Goal: Information Seeking & Learning: Check status

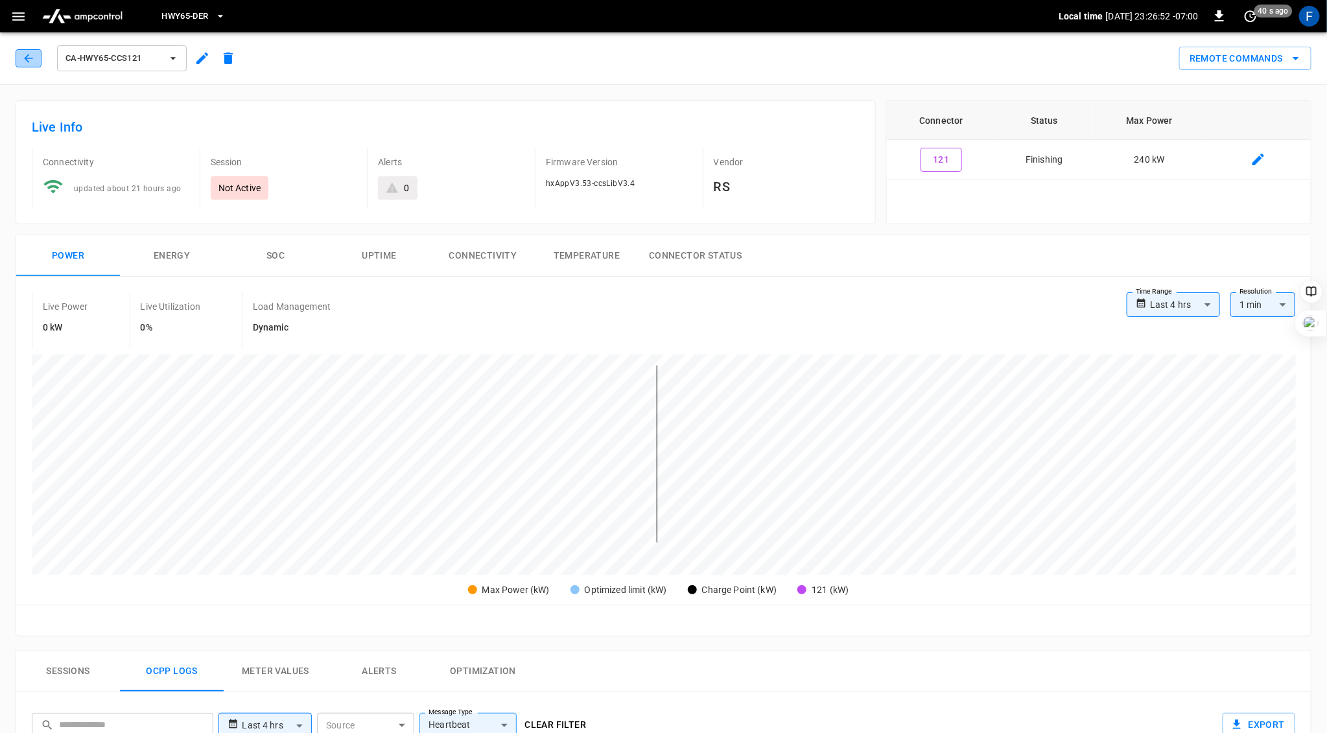
click at [22, 61] on icon "button" at bounding box center [28, 58] width 13 height 13
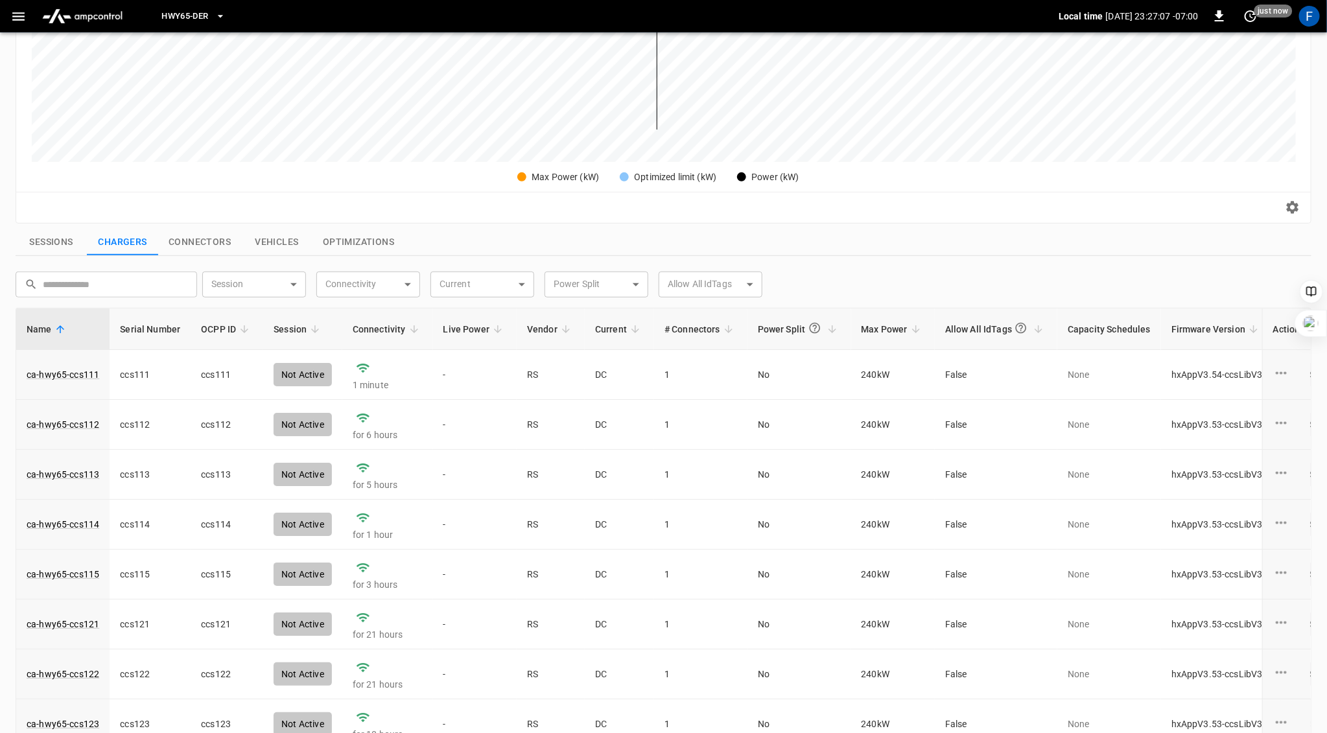
scroll to position [416, 0]
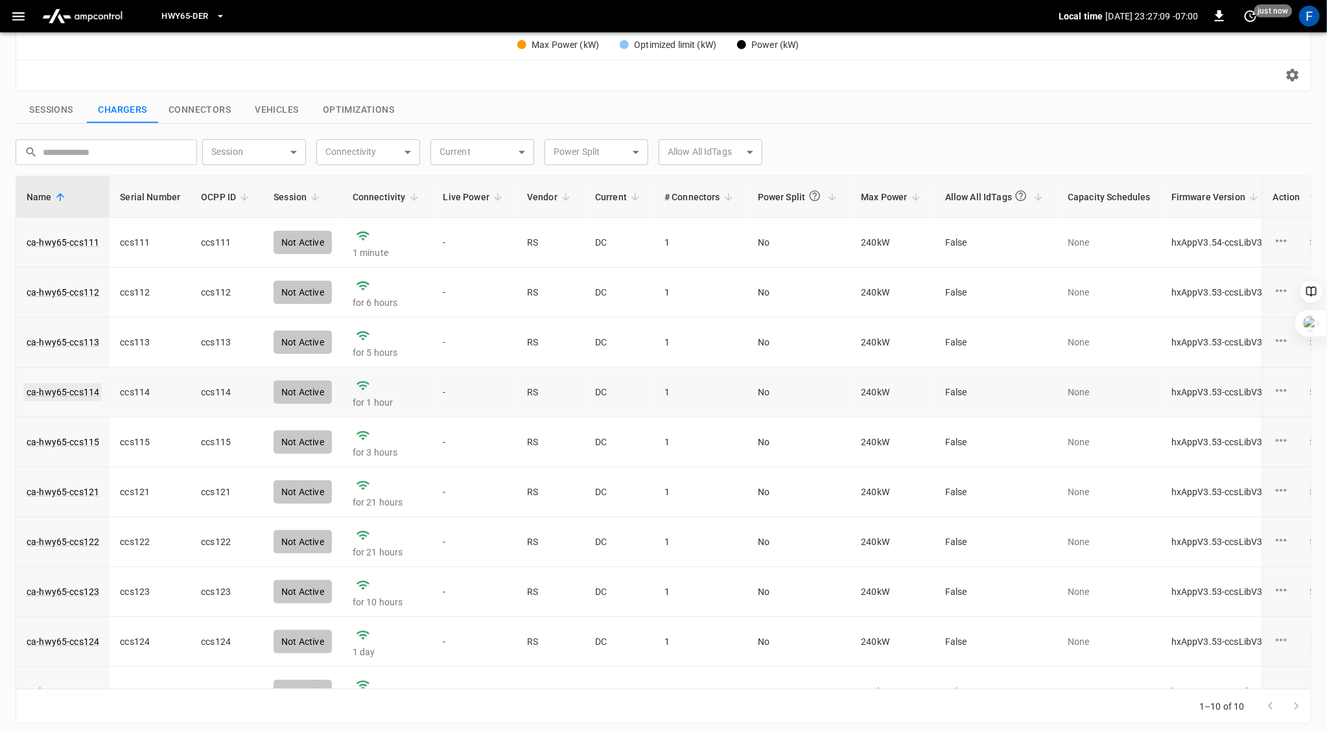
click at [65, 386] on link "ca-hwy65-ccs114" at bounding box center [63, 392] width 78 height 18
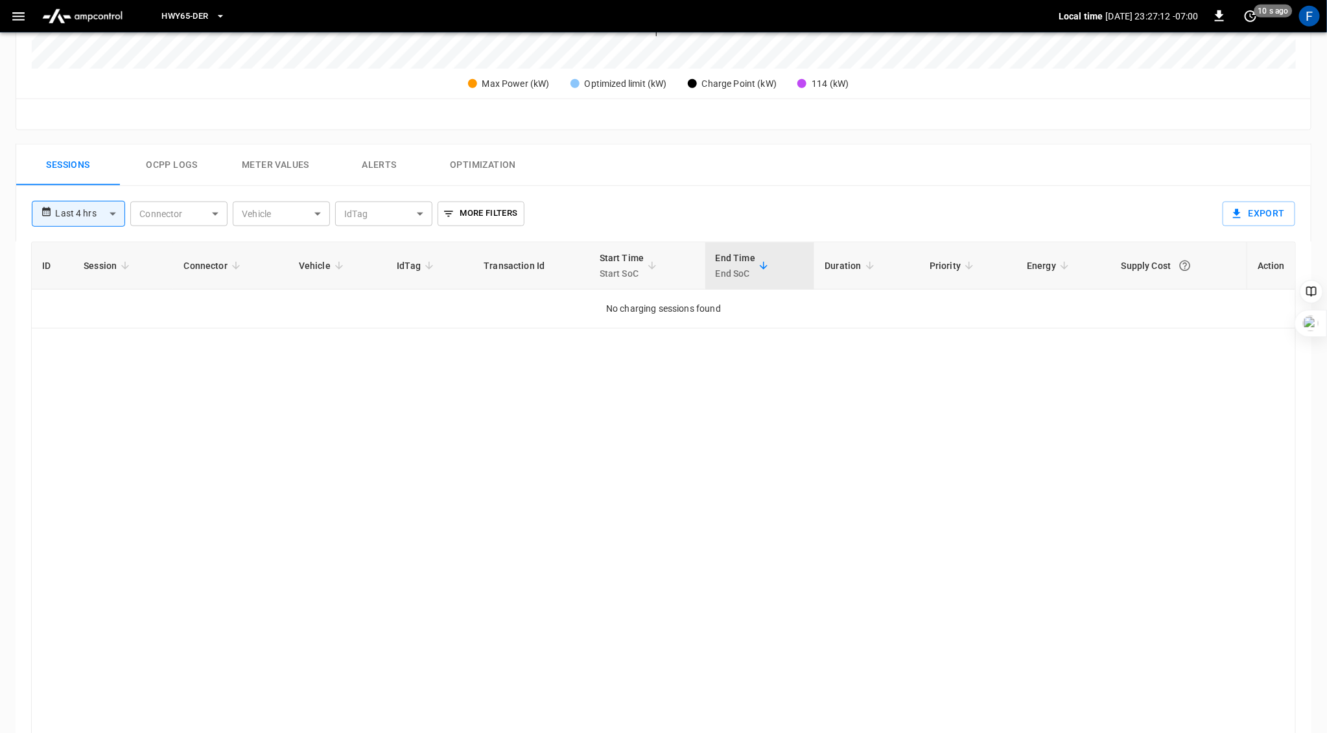
scroll to position [418, 0]
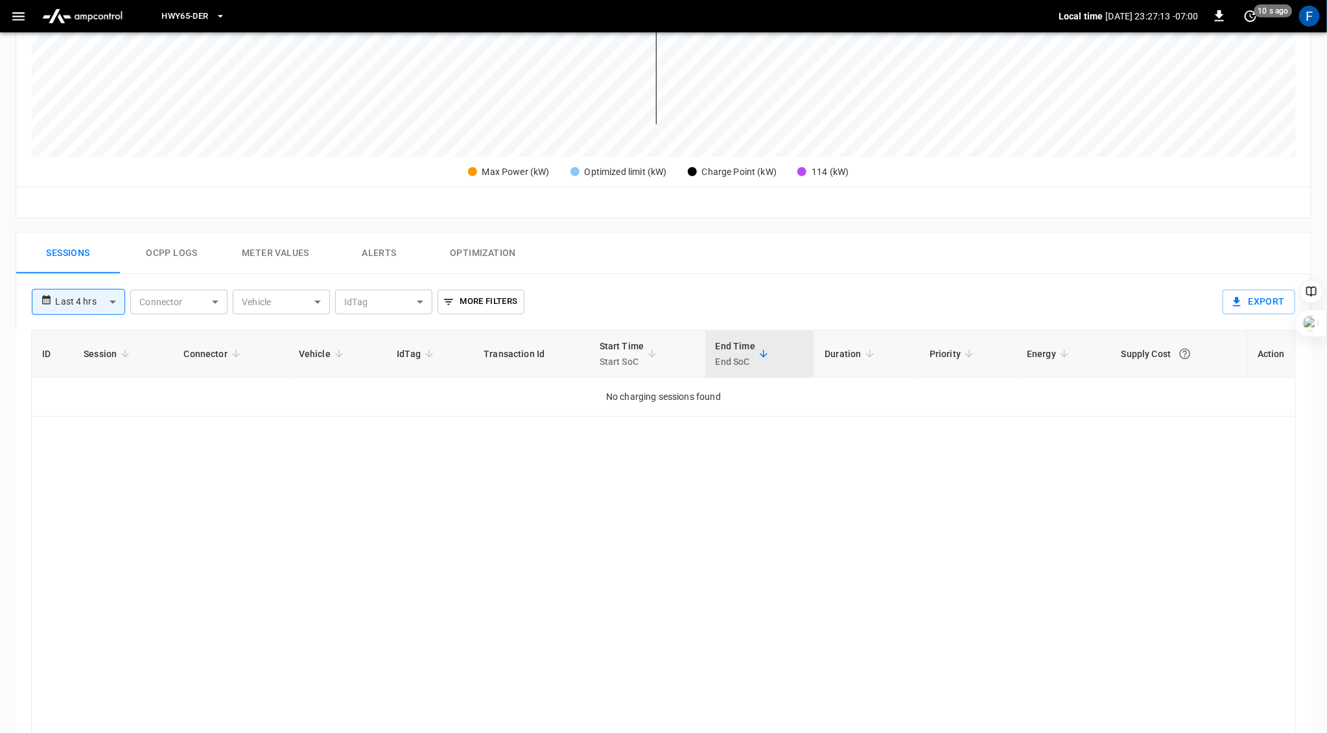
click at [171, 250] on button "Ocpp logs" at bounding box center [172, 253] width 104 height 41
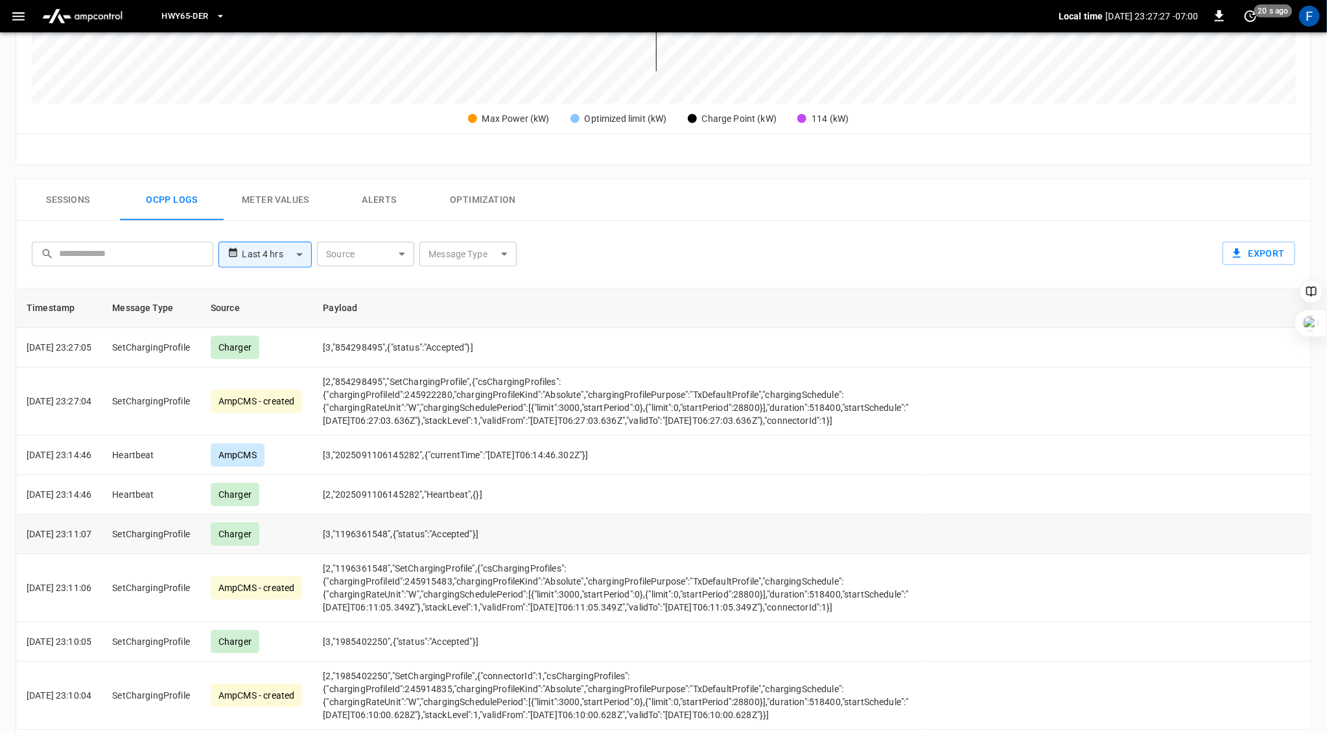
scroll to position [0, 0]
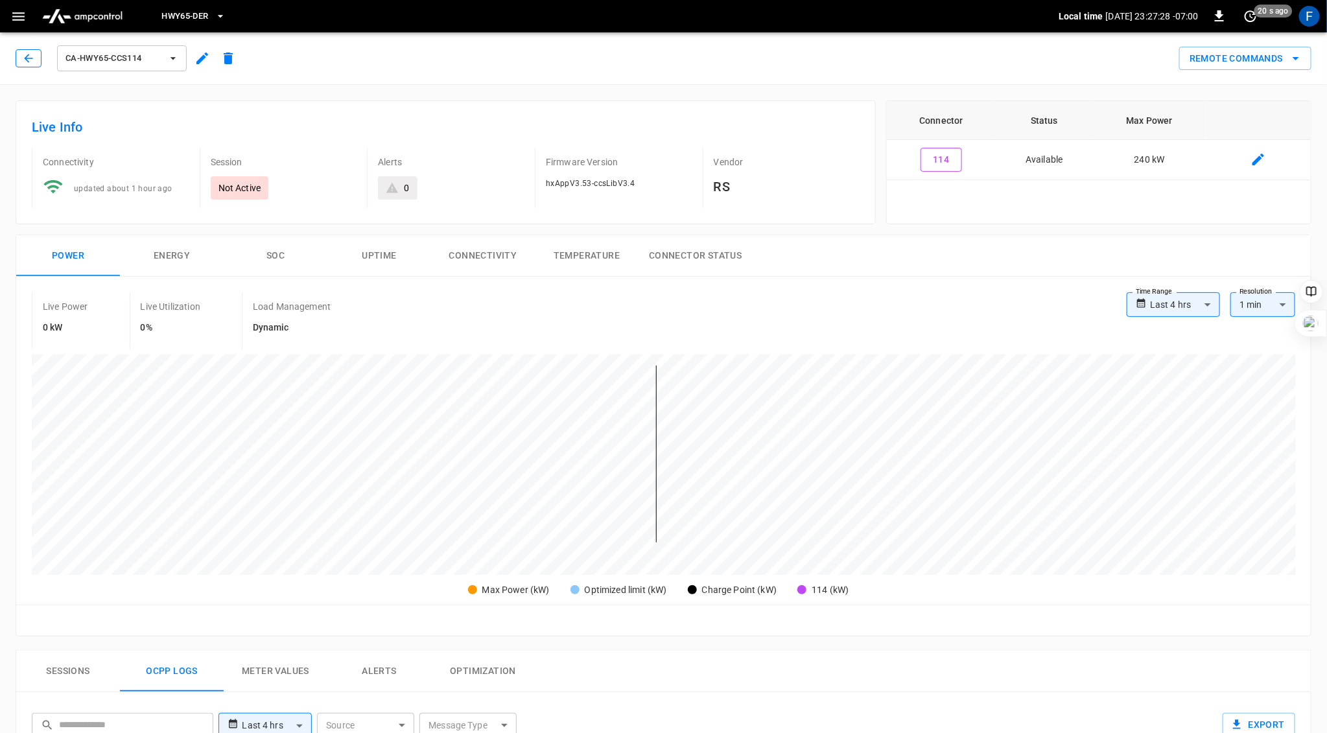
click at [27, 60] on icon "button" at bounding box center [28, 58] width 8 height 8
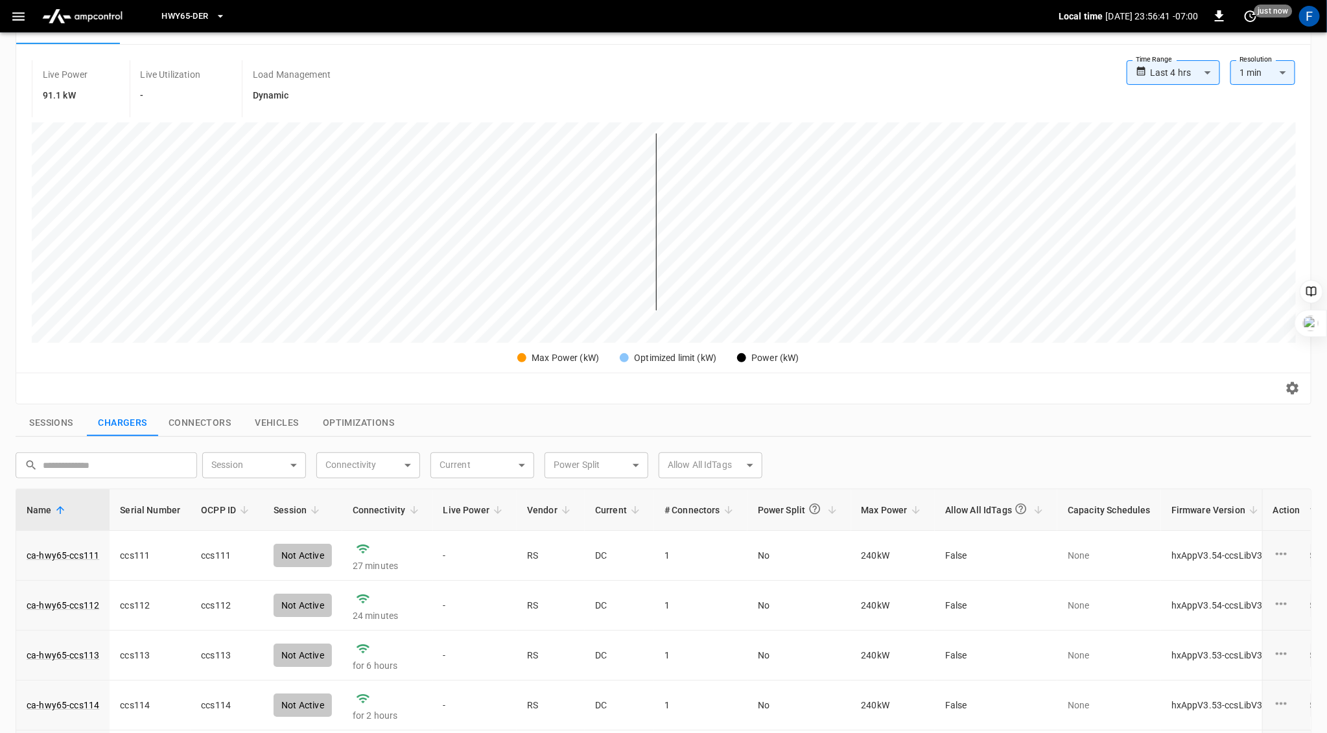
scroll to position [257, 0]
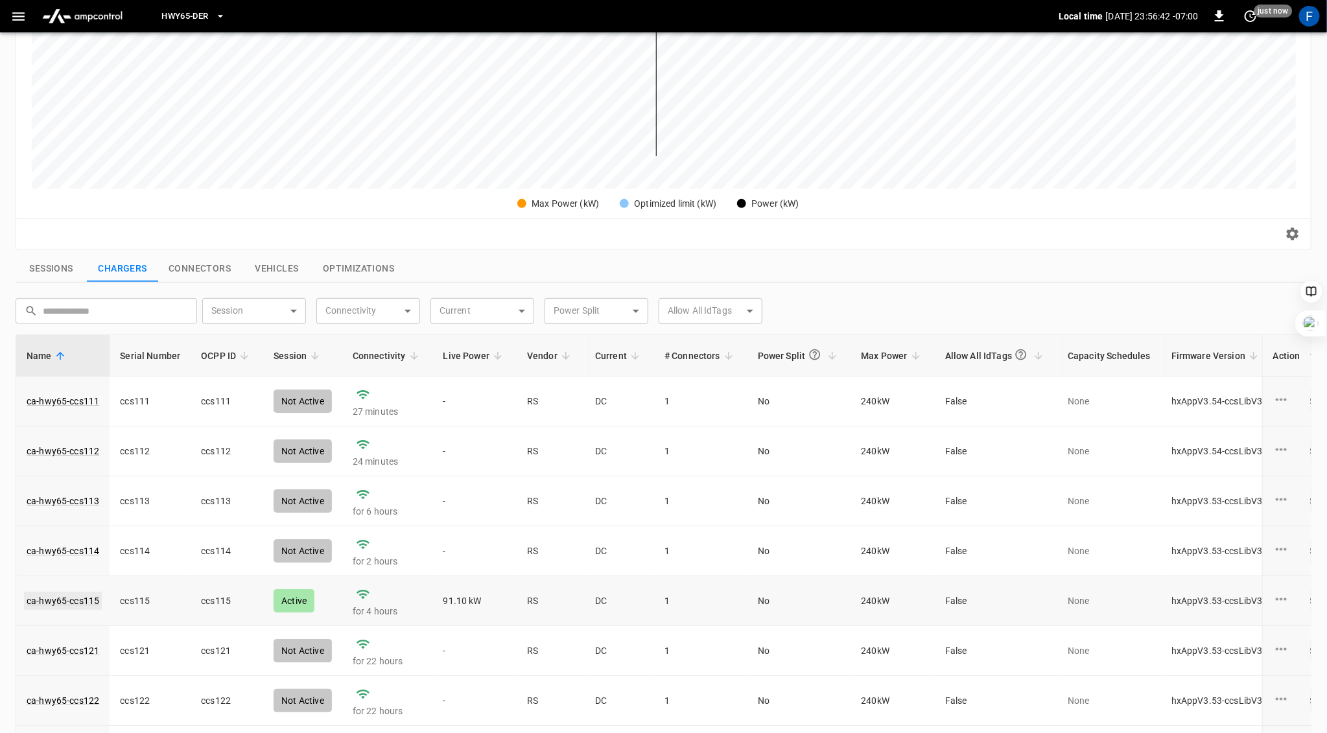
click at [75, 600] on link "ca-hwy65-ccs115" at bounding box center [63, 601] width 78 height 18
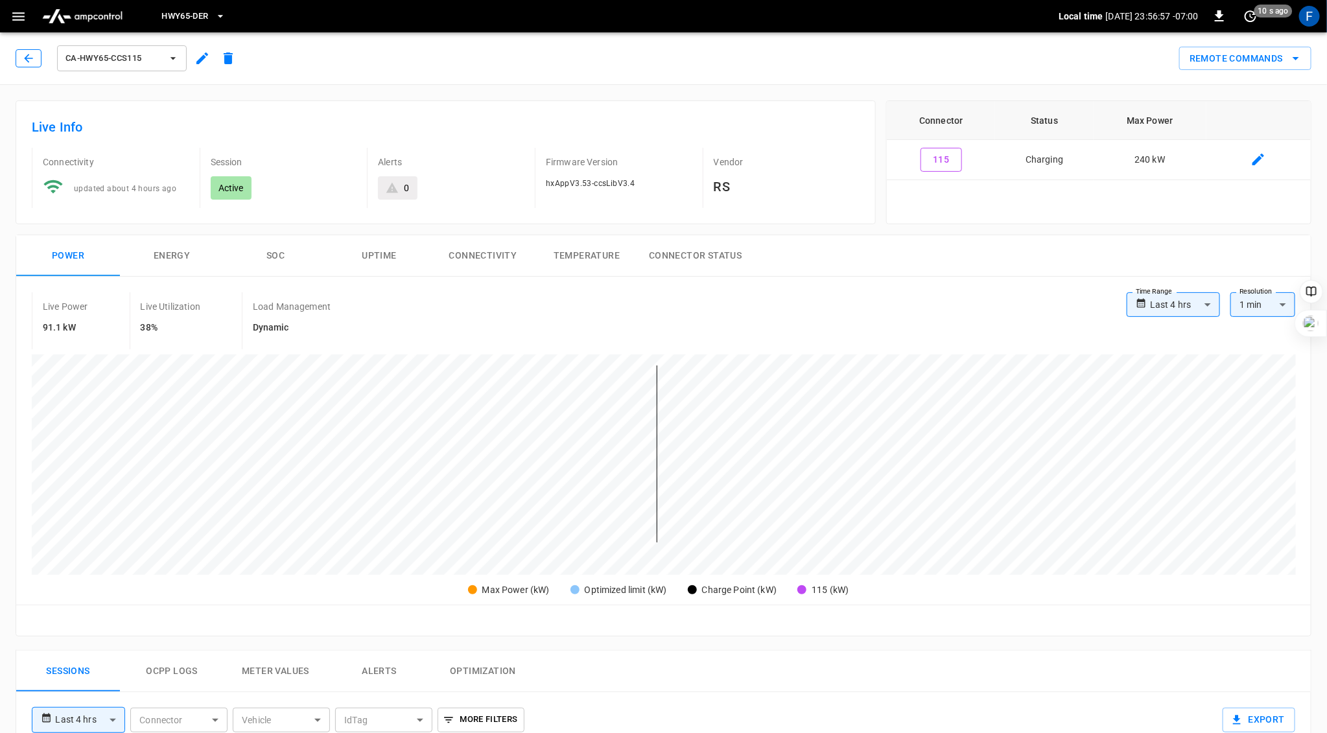
click at [30, 60] on icon "button" at bounding box center [28, 58] width 13 height 13
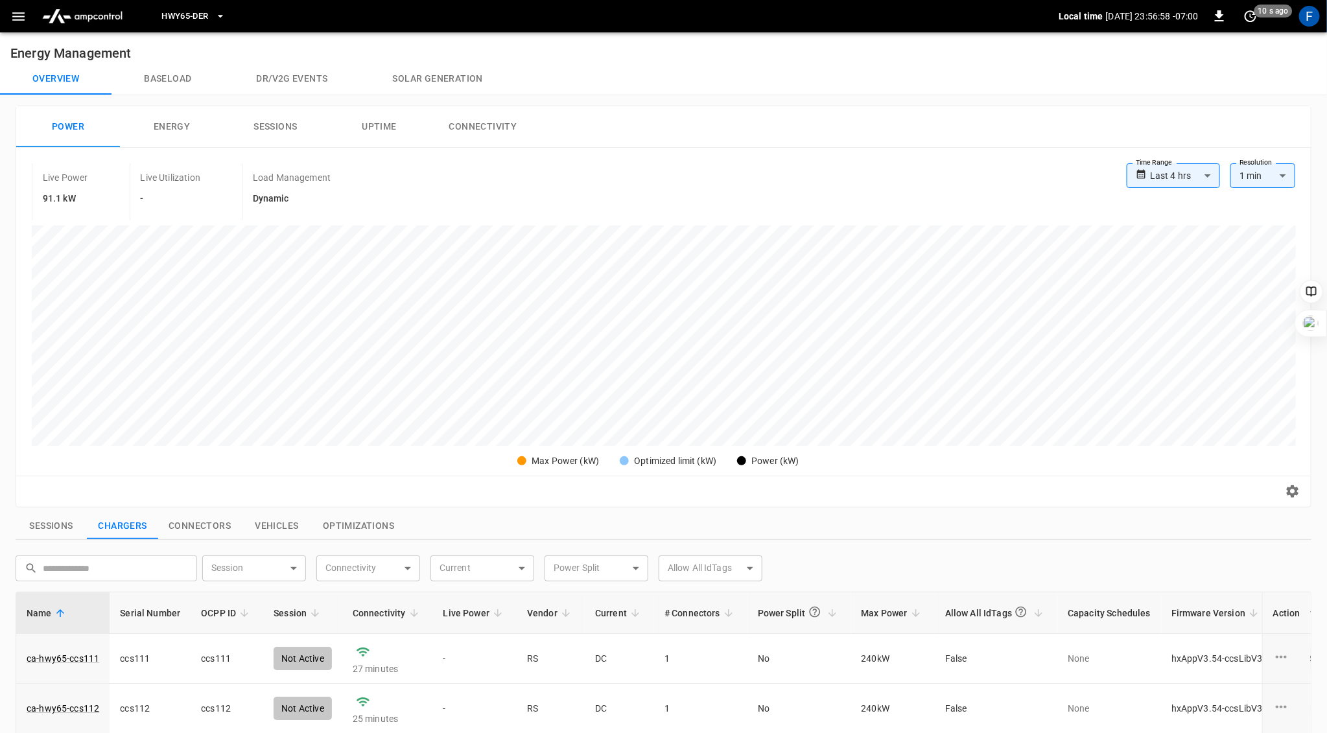
scroll to position [257, 0]
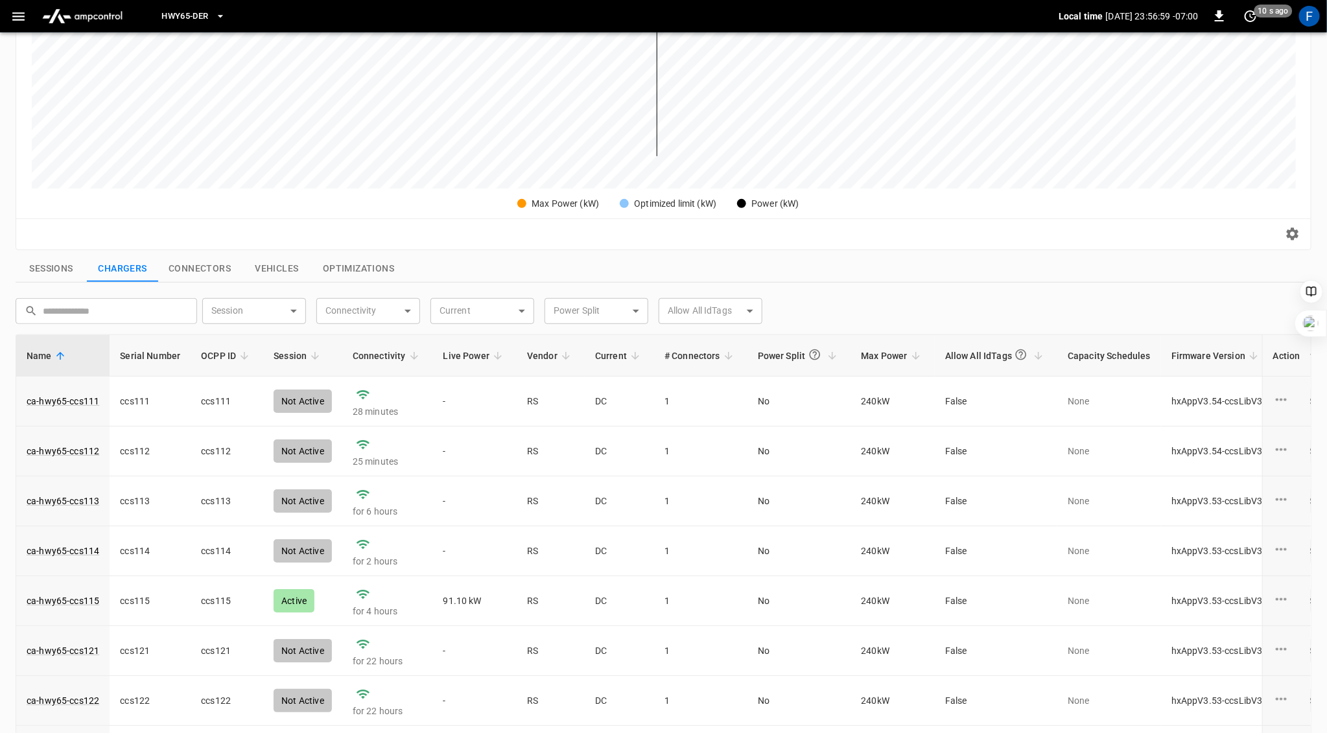
click at [572, 357] on th "Vendor" at bounding box center [551, 355] width 68 height 41
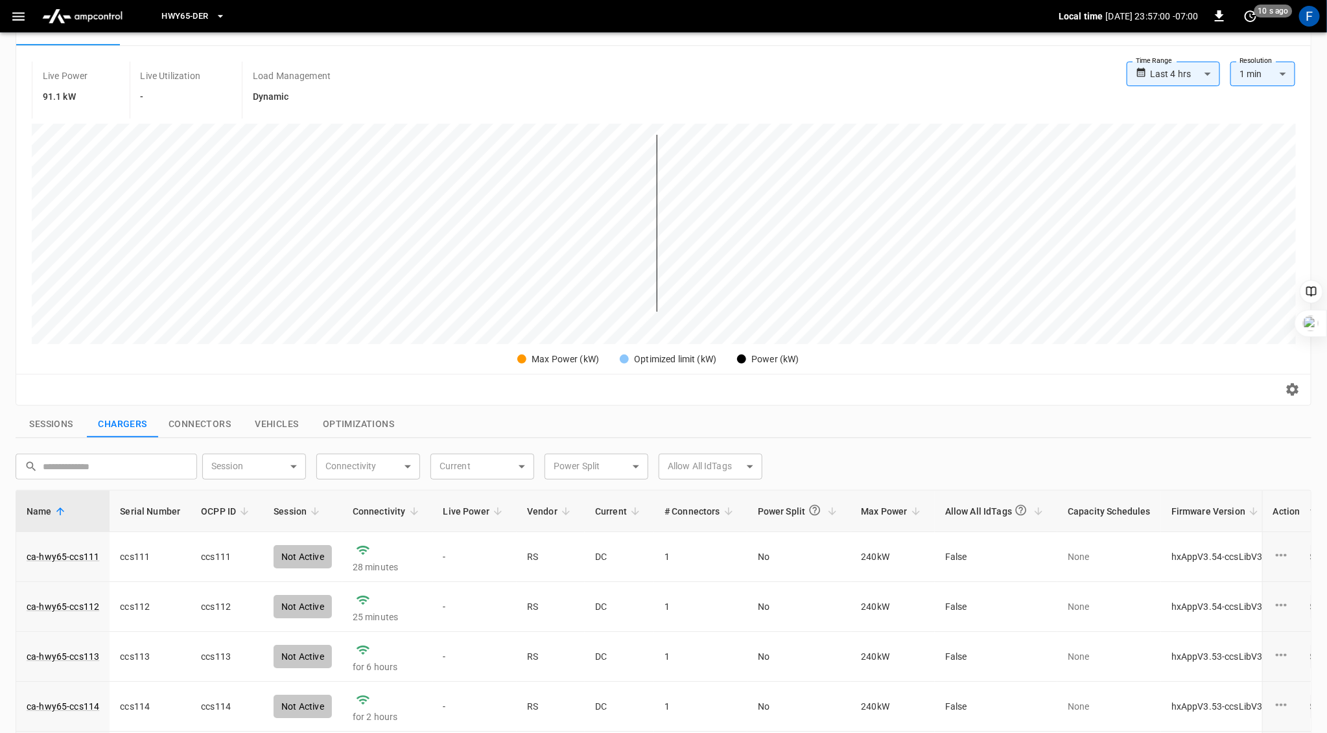
scroll to position [0, 0]
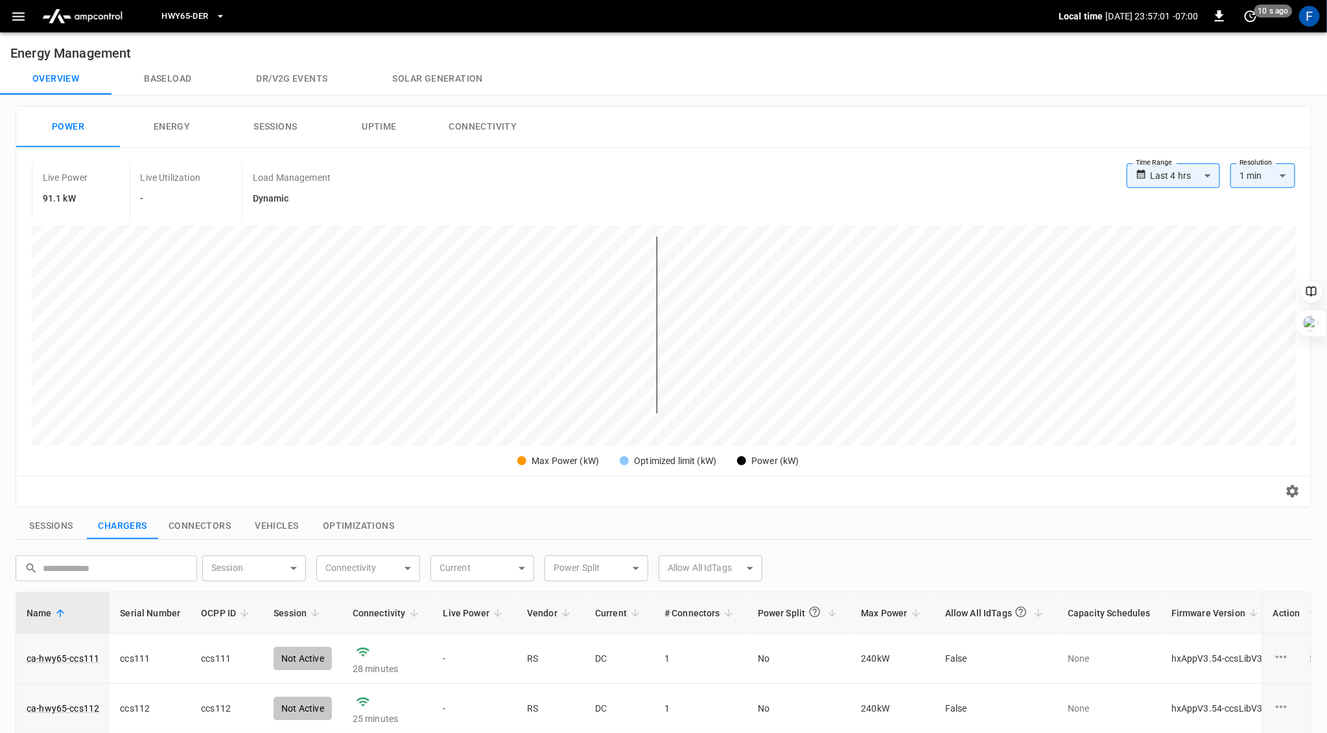
click at [476, 123] on button "Connectivity" at bounding box center [483, 126] width 104 height 41
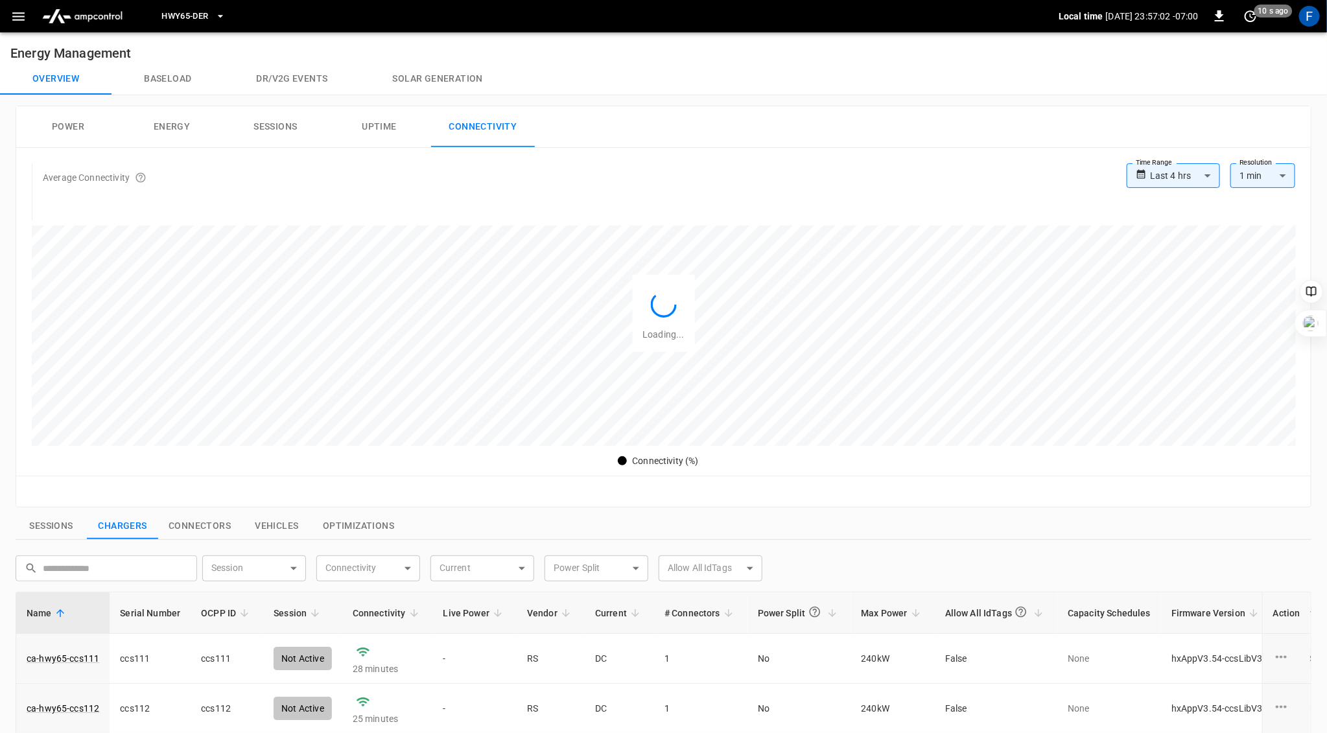
click at [453, 80] on button "Solar generation" at bounding box center [437, 79] width 155 height 31
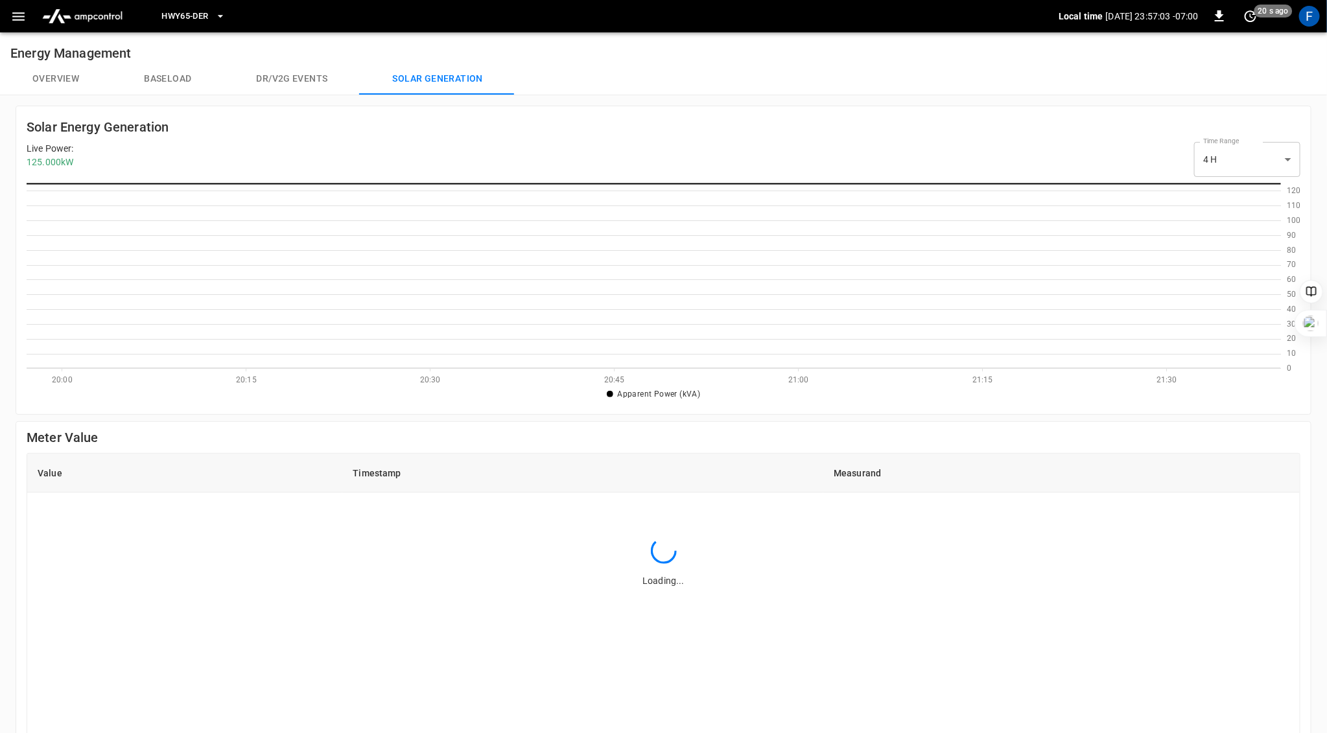
scroll to position [1, 1]
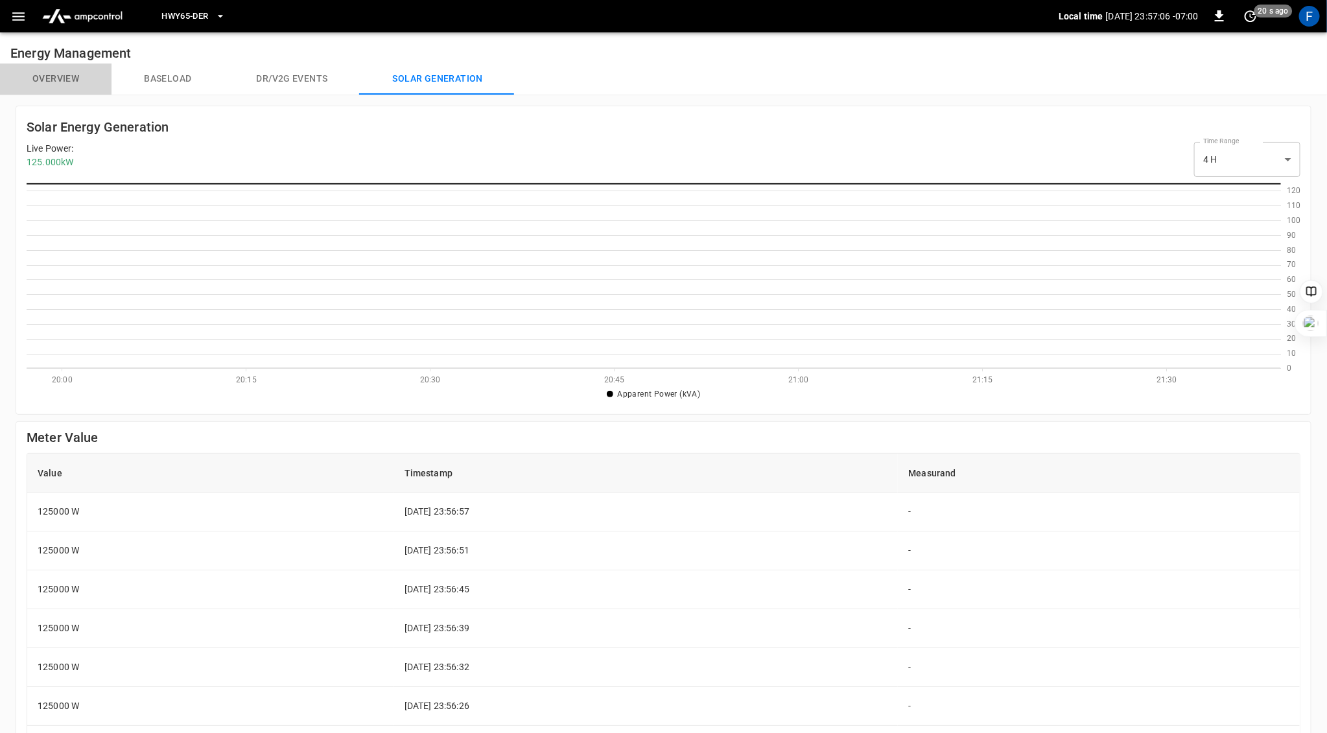
click at [60, 78] on button "Overview" at bounding box center [55, 79] width 111 height 31
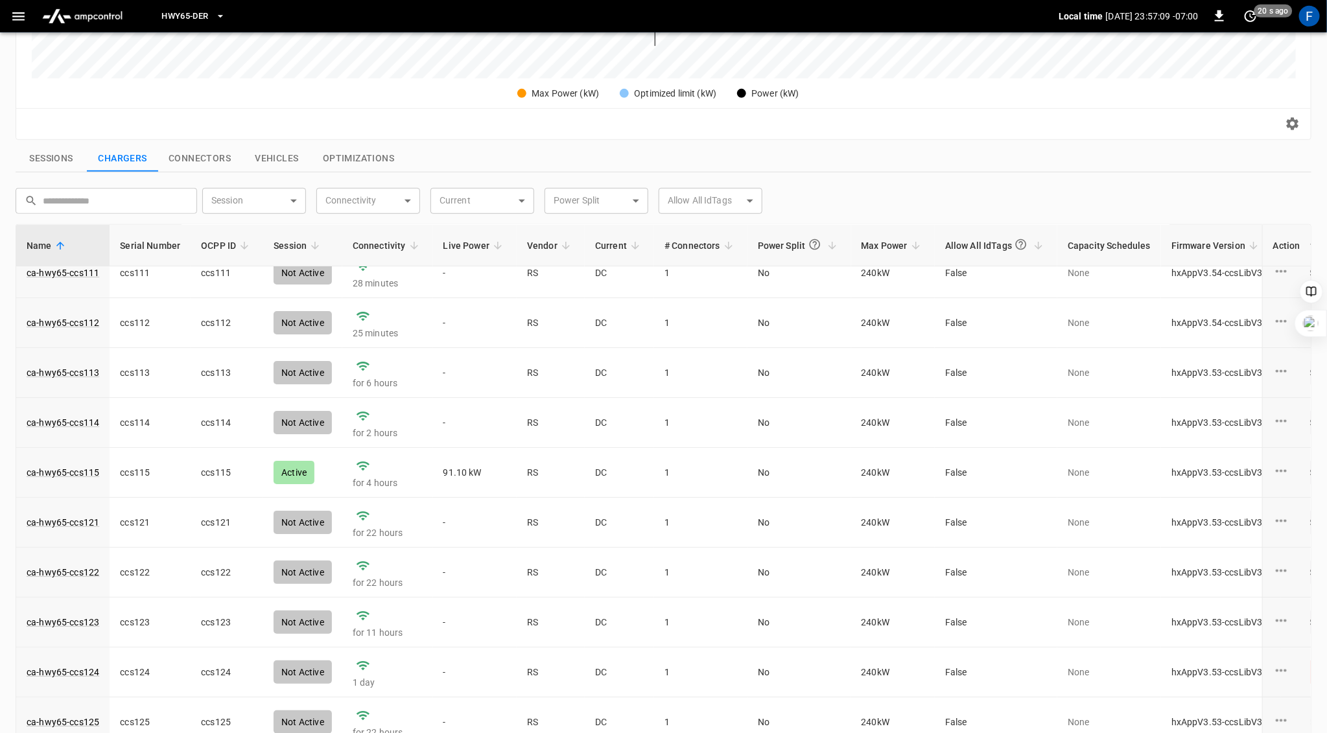
scroll to position [23, 0]
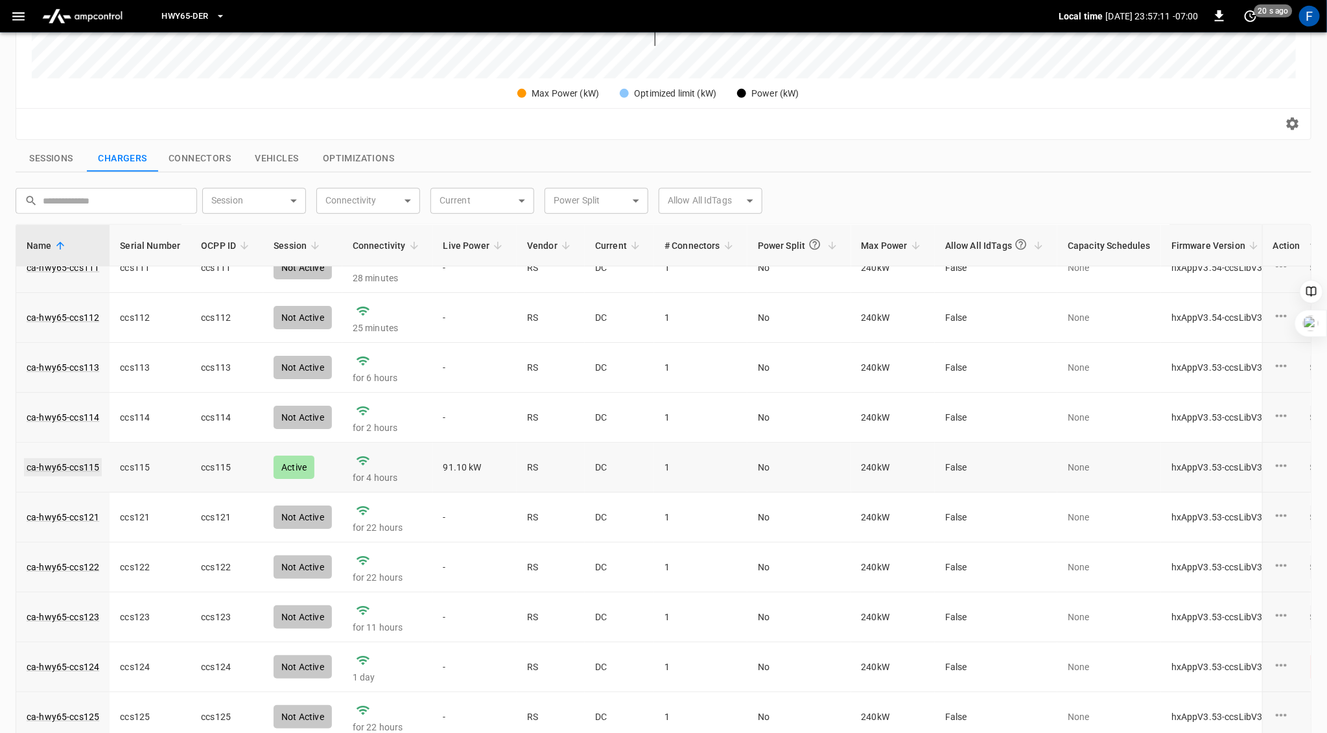
click at [86, 462] on link "ca-hwy65-ccs115" at bounding box center [63, 467] width 78 height 18
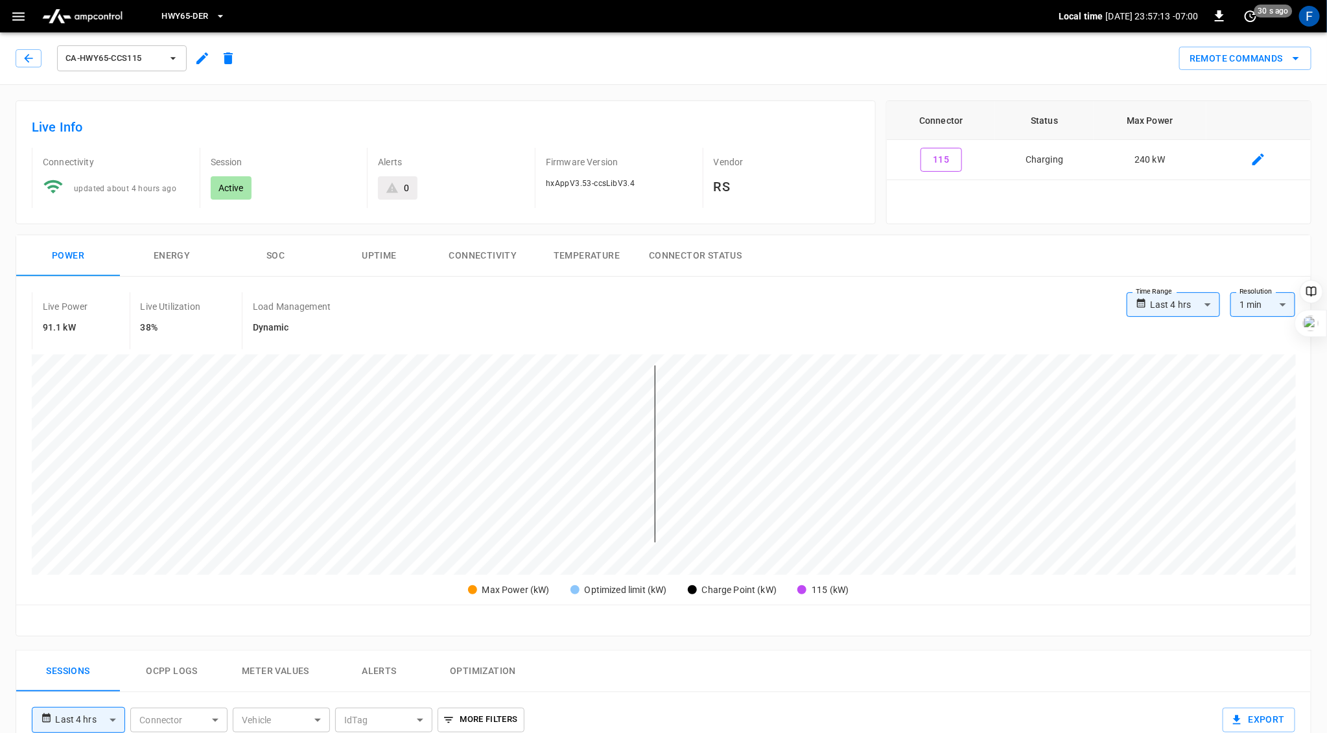
click at [283, 259] on button "SOC" at bounding box center [276, 255] width 104 height 41
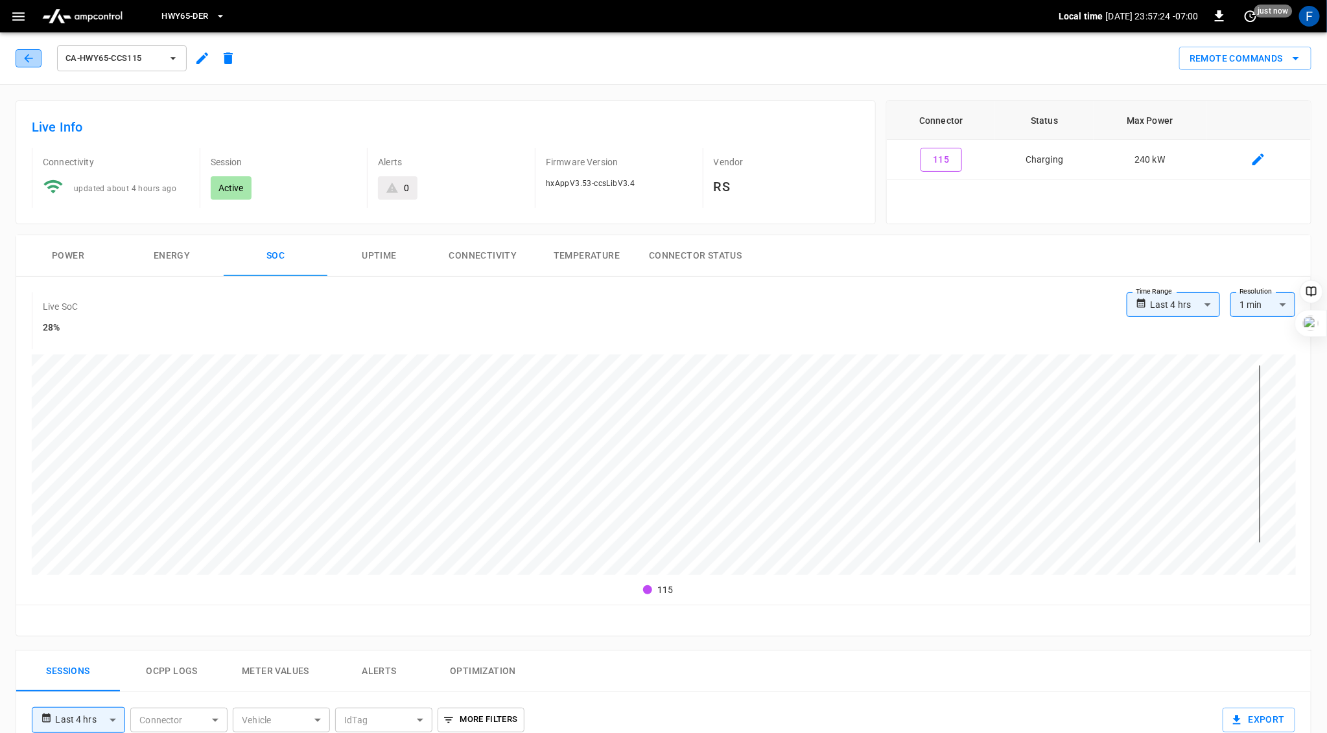
click at [18, 61] on button "button" at bounding box center [29, 58] width 26 height 18
